Goal: Task Accomplishment & Management: Manage account settings

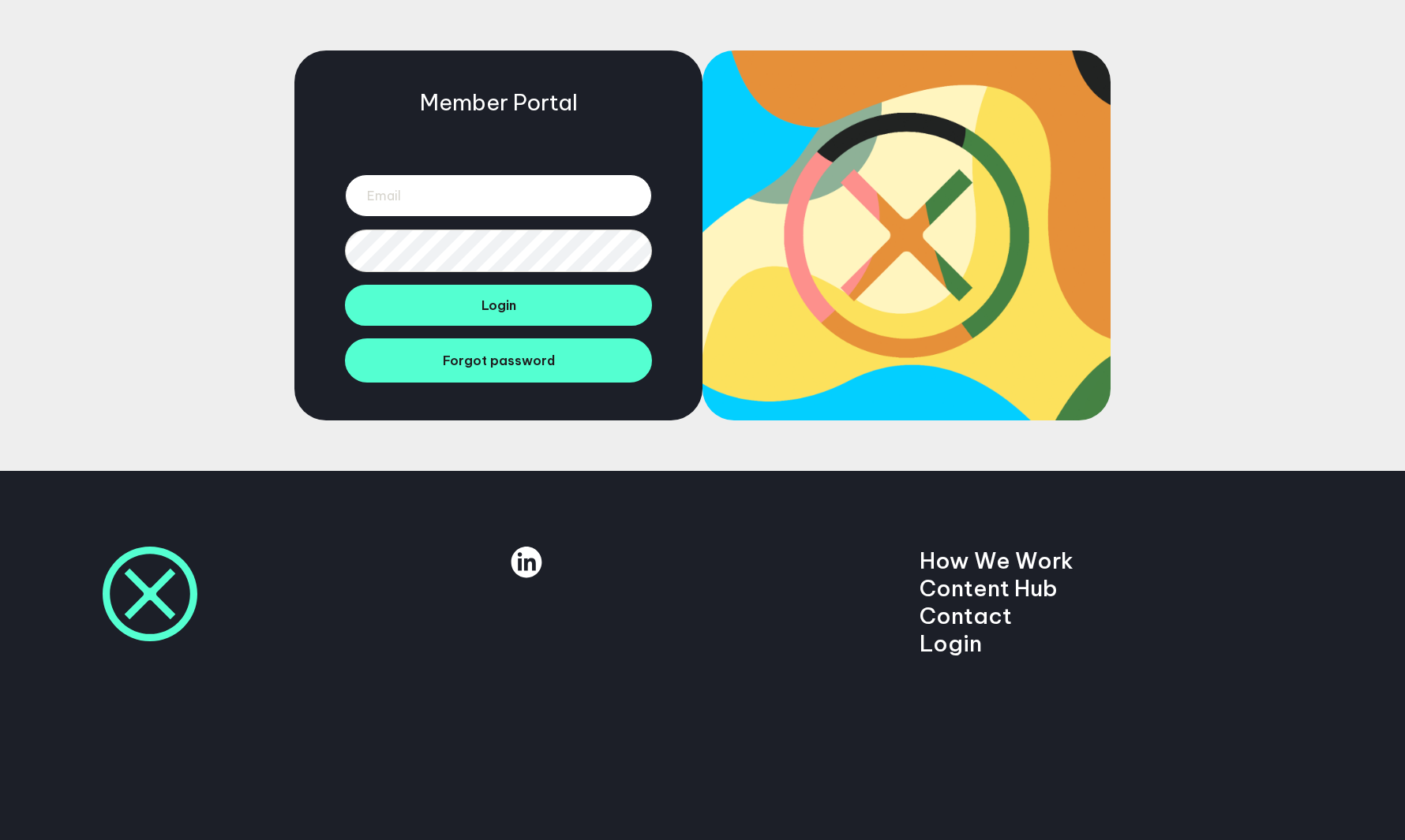
click at [436, 202] on input "email" at bounding box center [499, 195] width 307 height 42
type input "jack.holding@manifesto.co.uk"
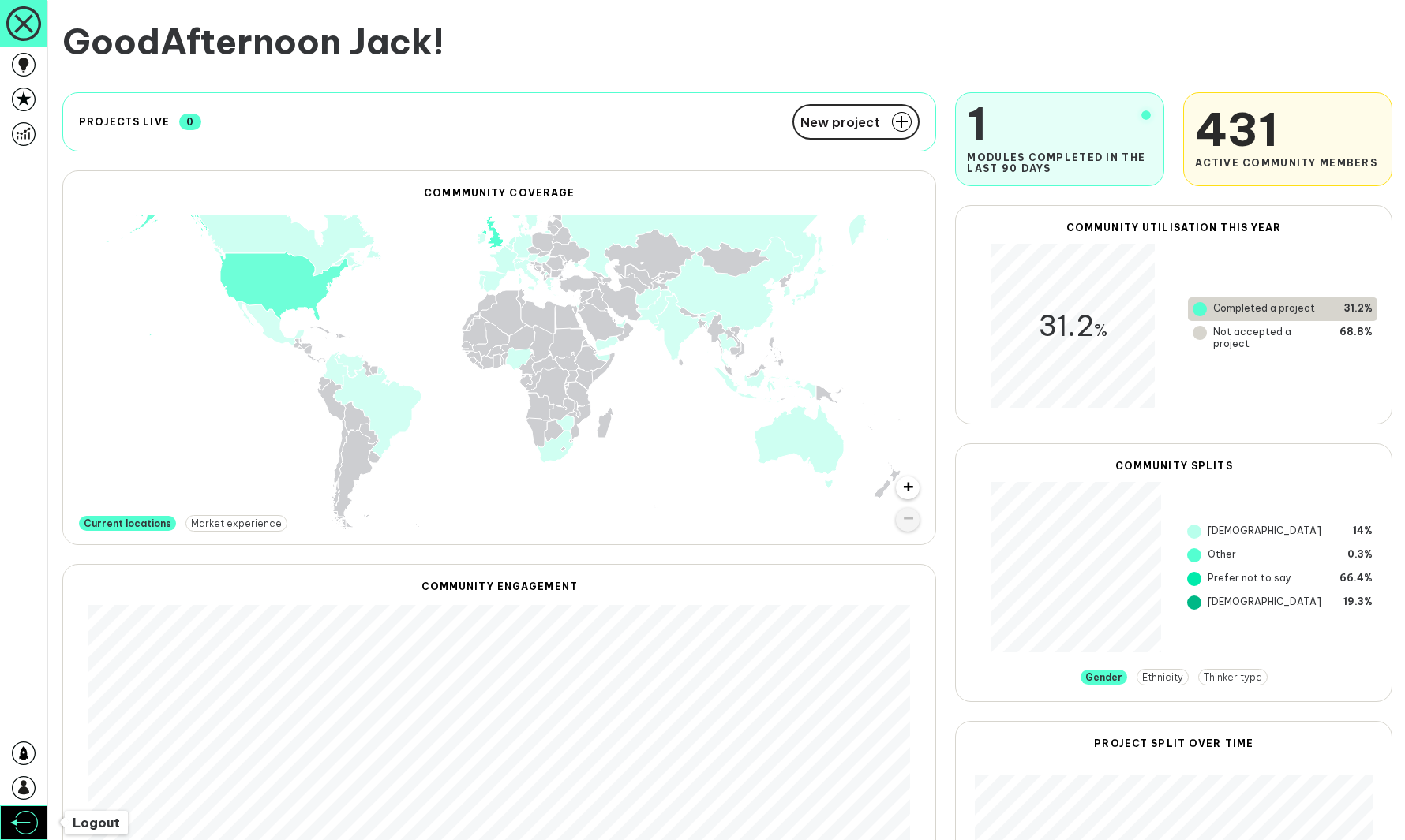
click at [23, 806] on link at bounding box center [23, 823] width 47 height 34
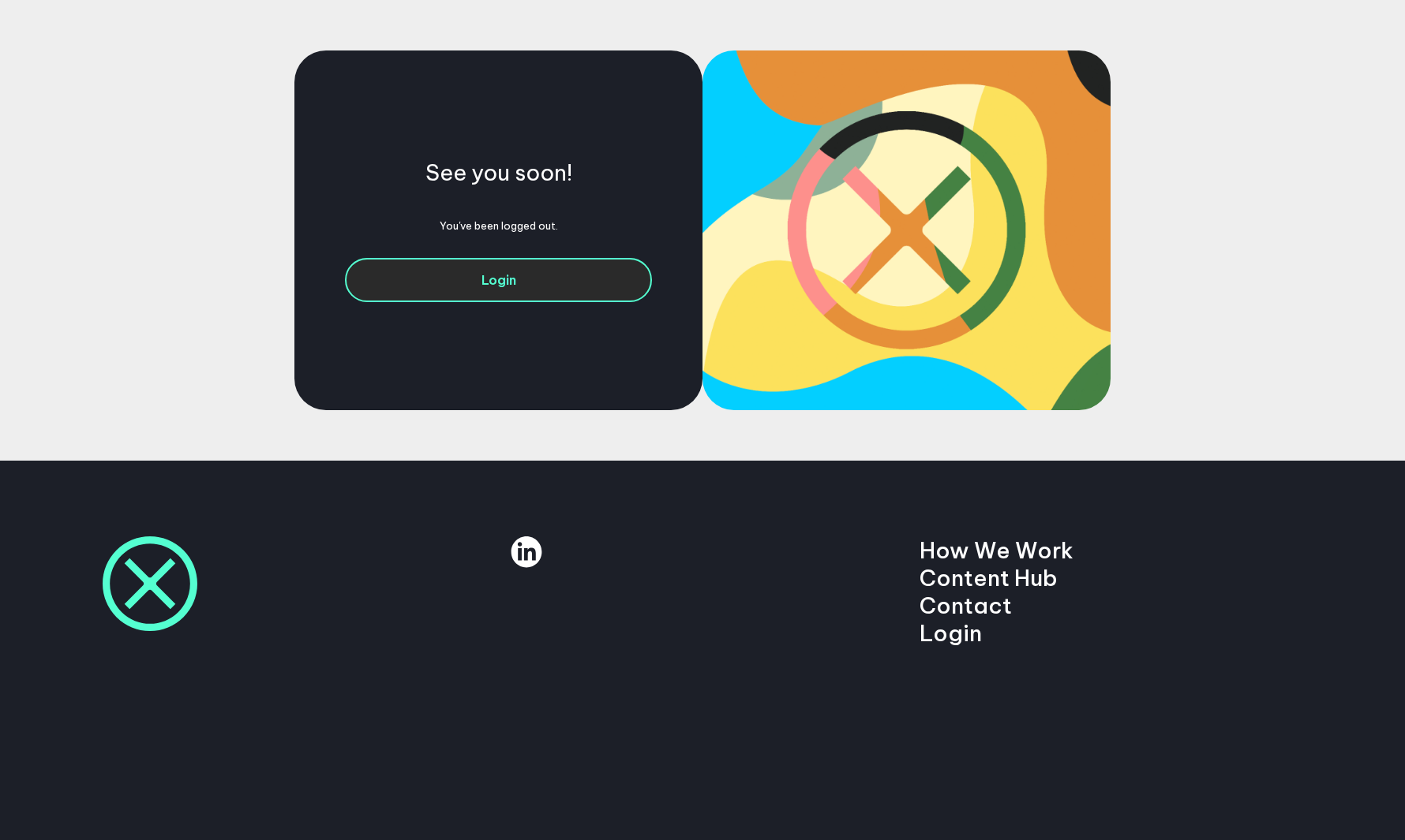
click at [439, 283] on link "Login" at bounding box center [499, 280] width 307 height 44
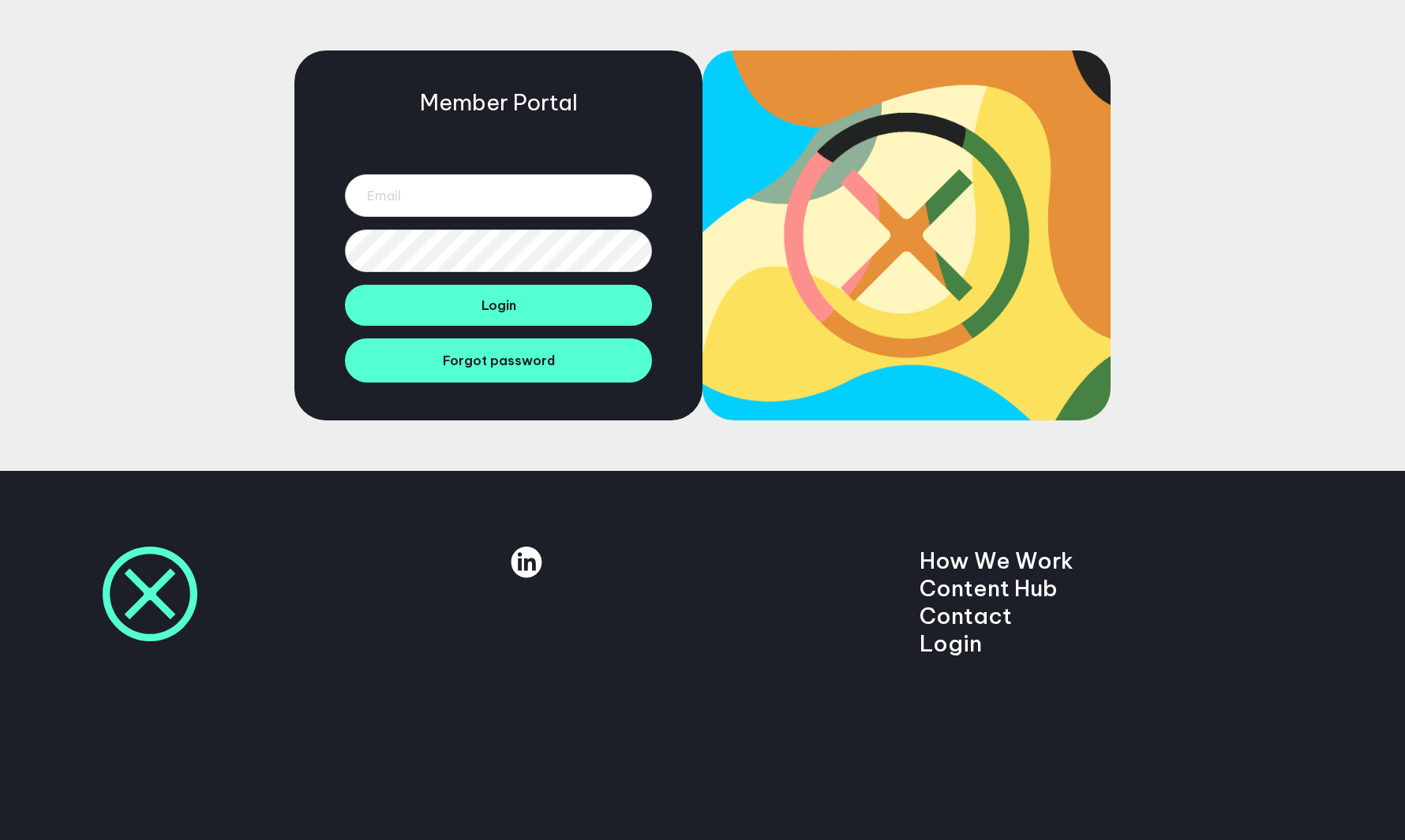
click at [440, 217] on div at bounding box center [499, 210] width 307 height 123
click at [440, 210] on input "email" at bounding box center [499, 195] width 307 height 42
type input "[EMAIL_ADDRESS][DOMAIN_NAME]"
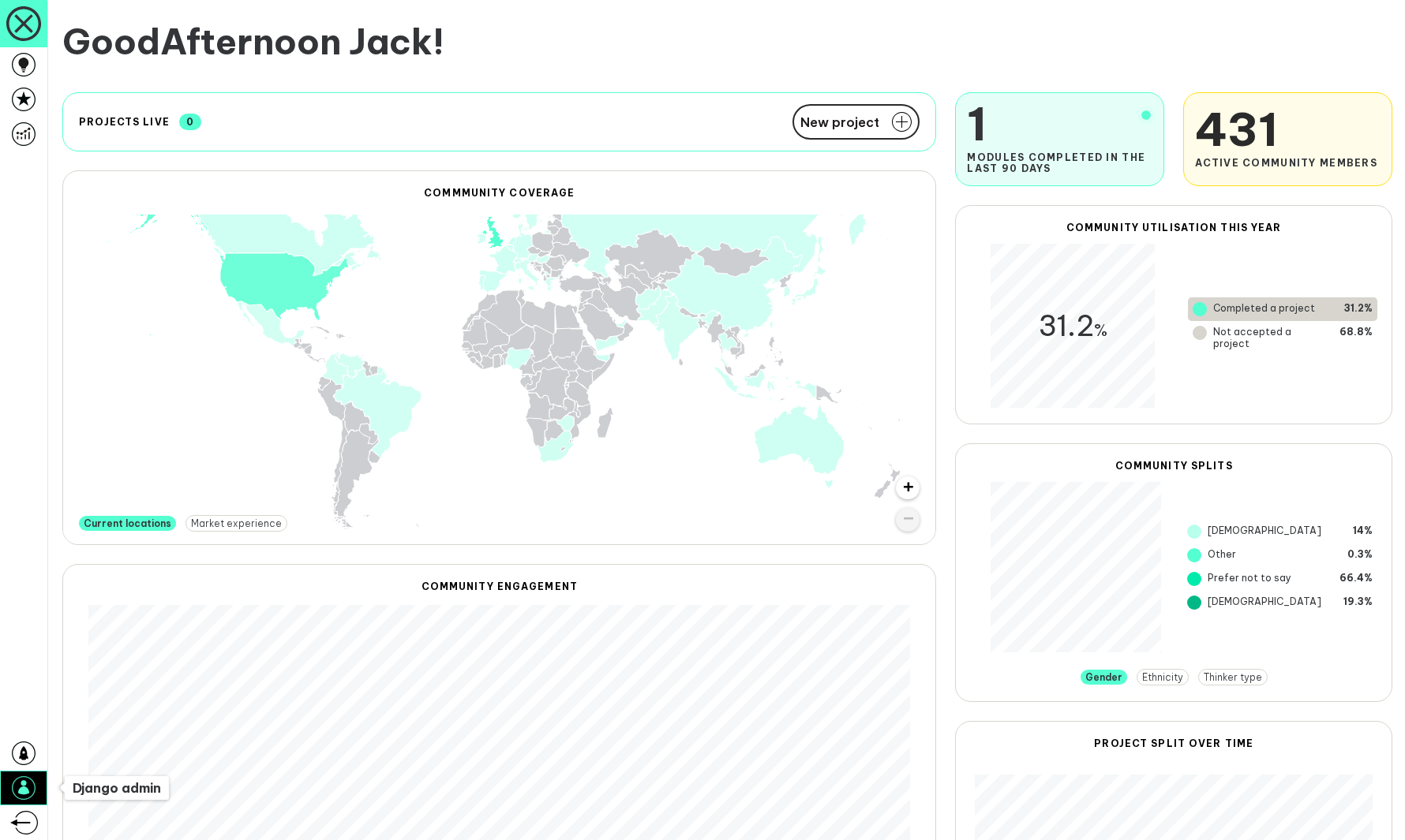
click at [16, 780] on icon at bounding box center [23, 788] width 23 height 23
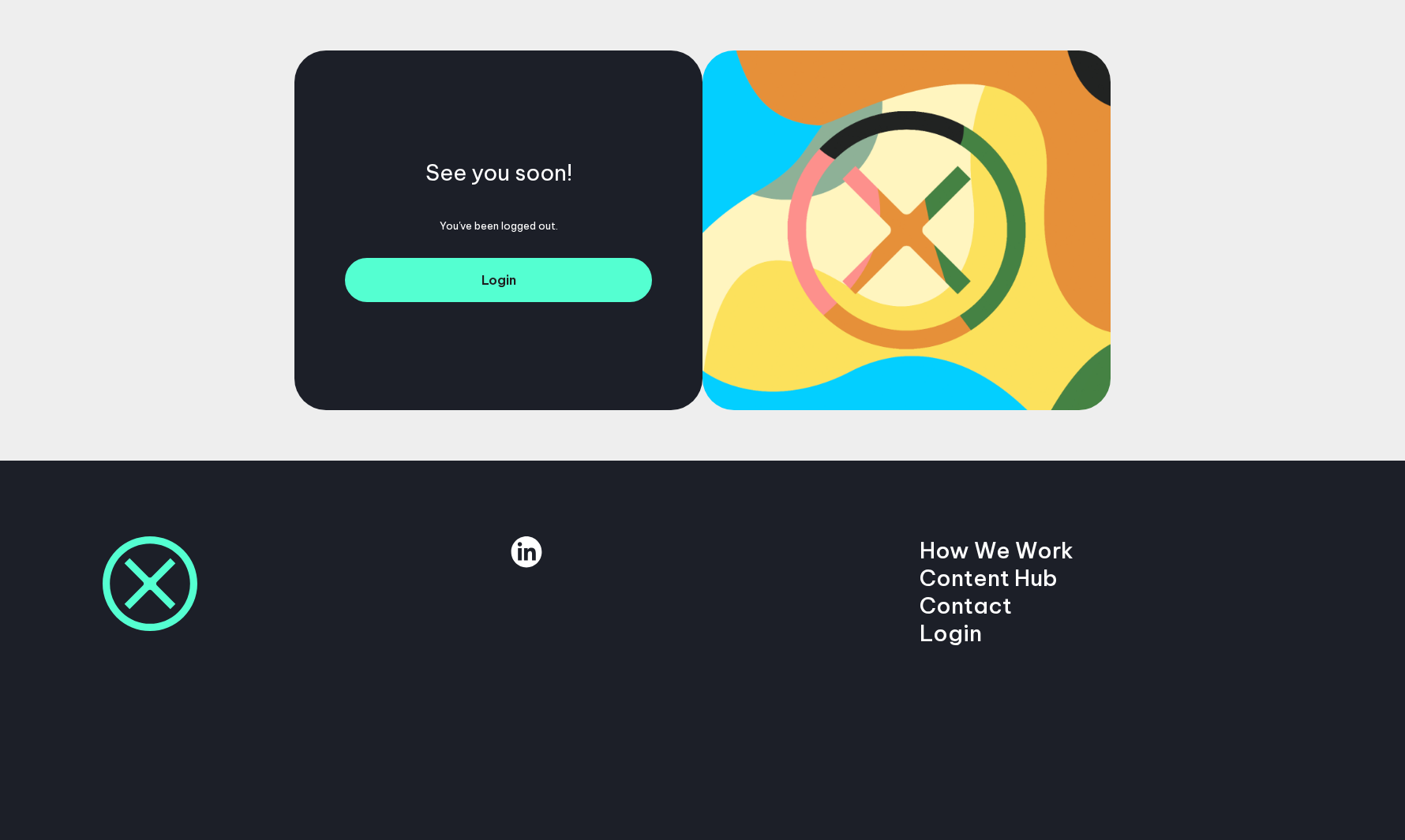
click at [737, 43] on div "See you soon! You've been logged out. Login" at bounding box center [702, 230] width 1405 height 461
